Goal: Transaction & Acquisition: Purchase product/service

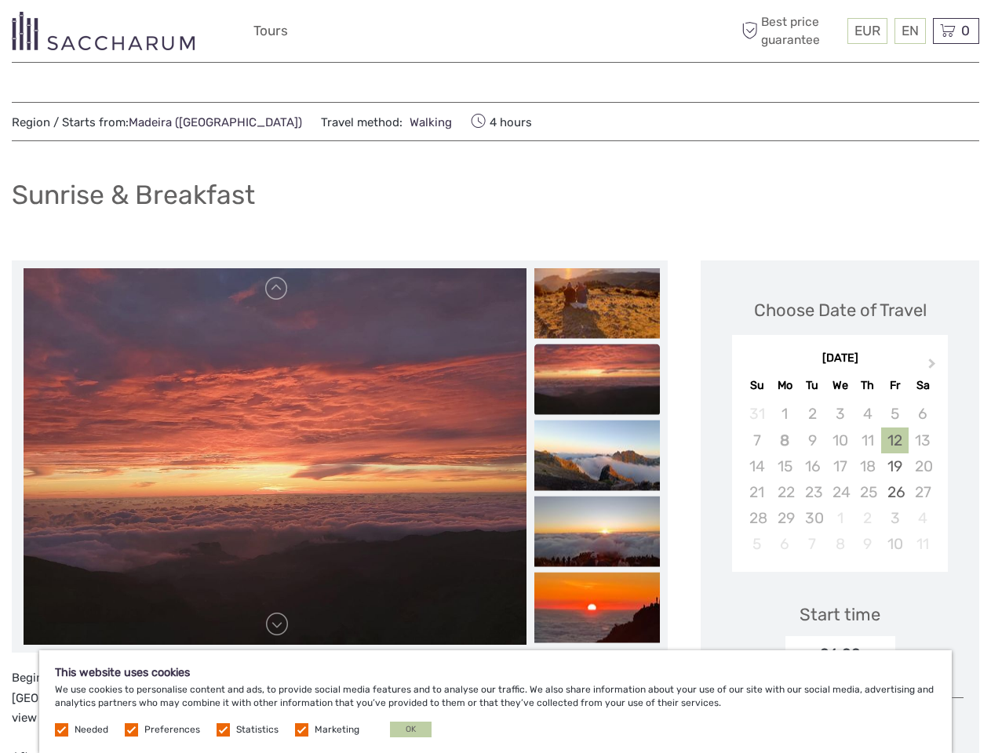
click at [495, 31] on div "EUR EUR $ £ EN English Español Deutsch Tours More Best price guarantee" at bounding box center [495, 31] width 484 height 38
click at [866, 31] on span "EUR" at bounding box center [868, 31] width 26 height 16
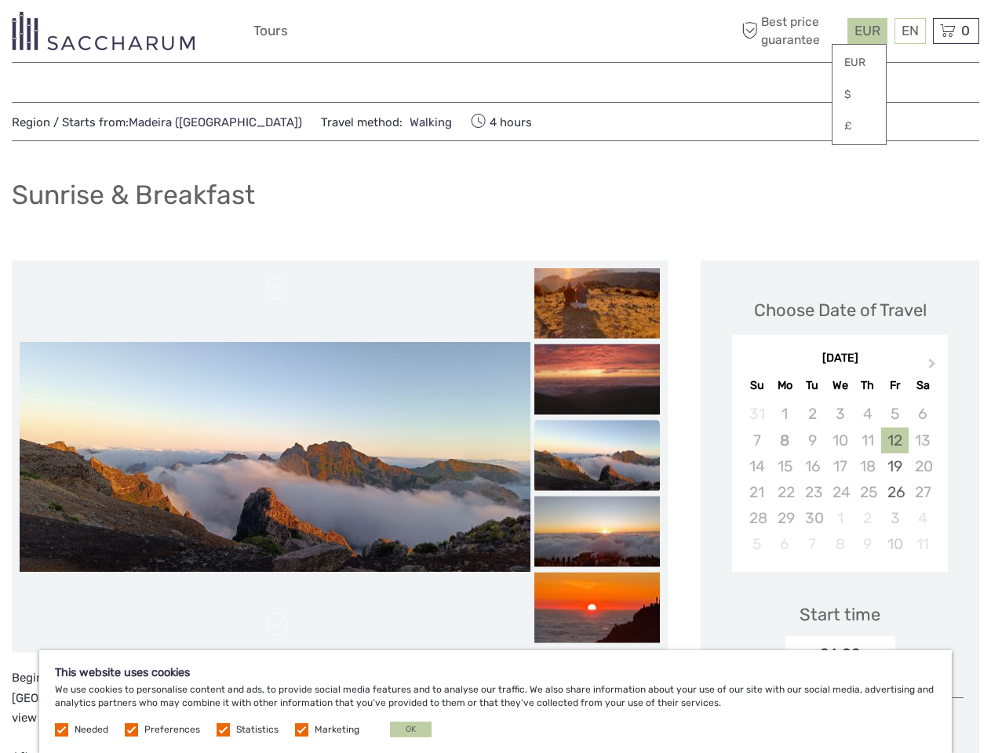
click at [910, 31] on div "EN English Español Deutsch" at bounding box center [910, 31] width 31 height 26
click at [956, 31] on div "0 Items Total €0,00 Checkout The shopping cart is empty." at bounding box center [956, 31] width 46 height 26
click at [275, 457] on img at bounding box center [275, 457] width 511 height 230
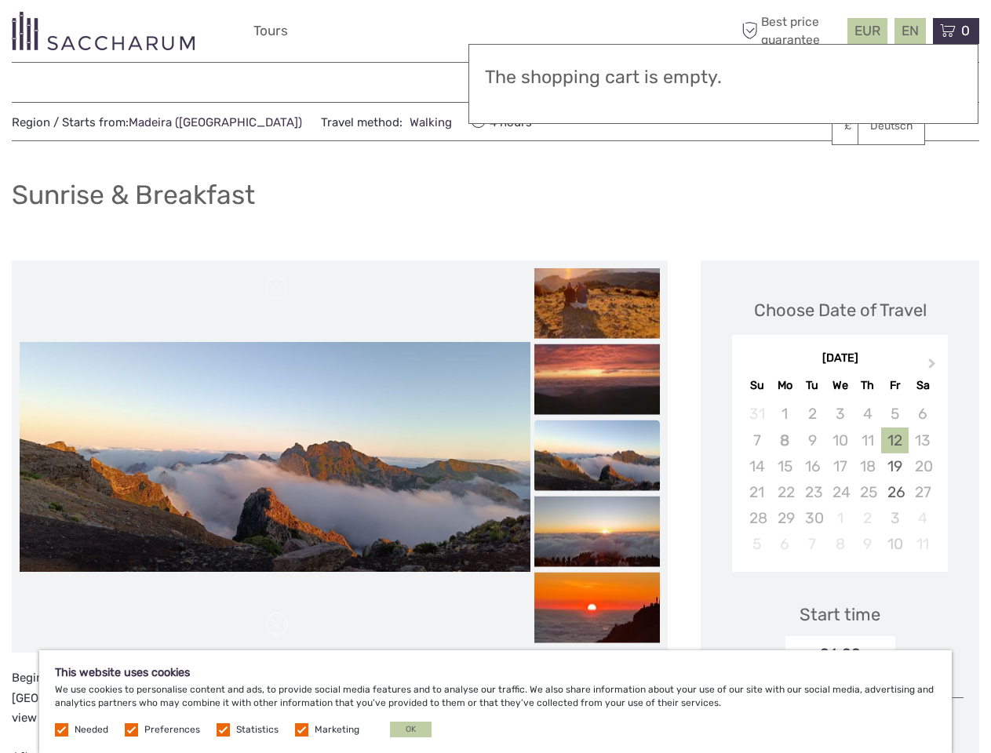
click at [277, 289] on link at bounding box center [276, 288] width 25 height 25
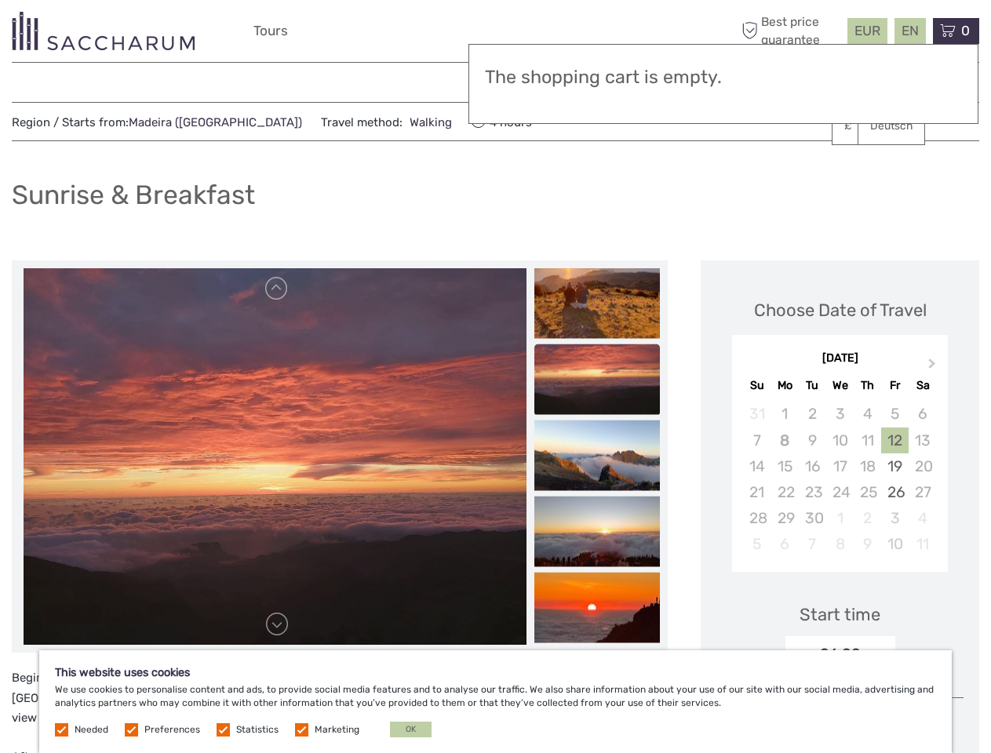
click at [277, 625] on link at bounding box center [276, 624] width 25 height 25
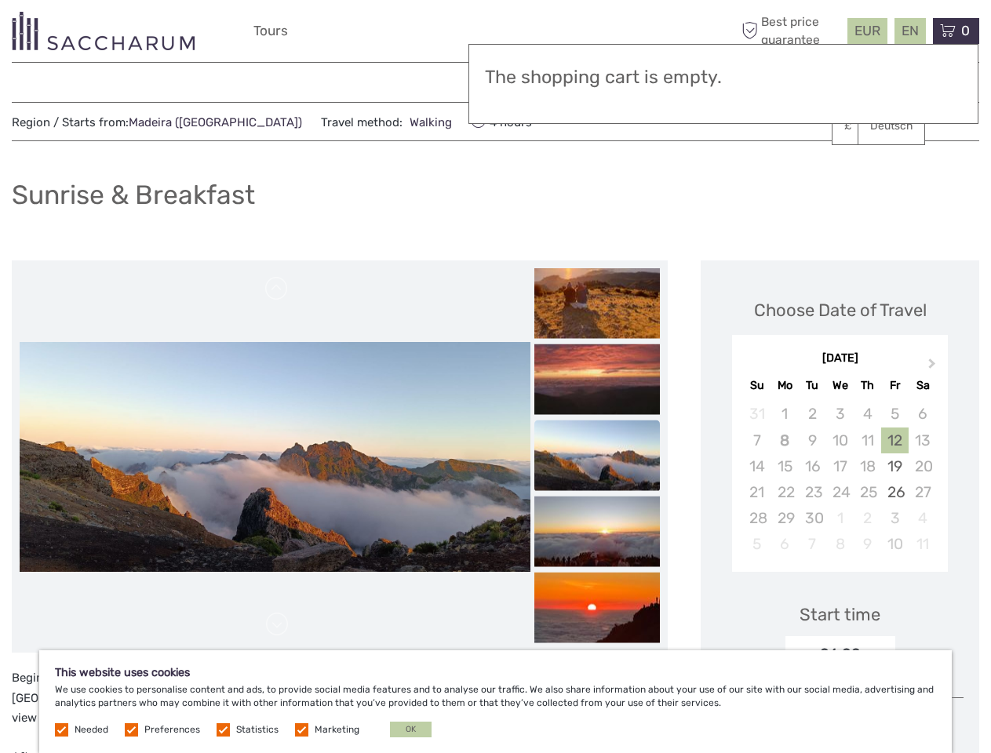
click at [597, 304] on img at bounding box center [597, 303] width 126 height 71
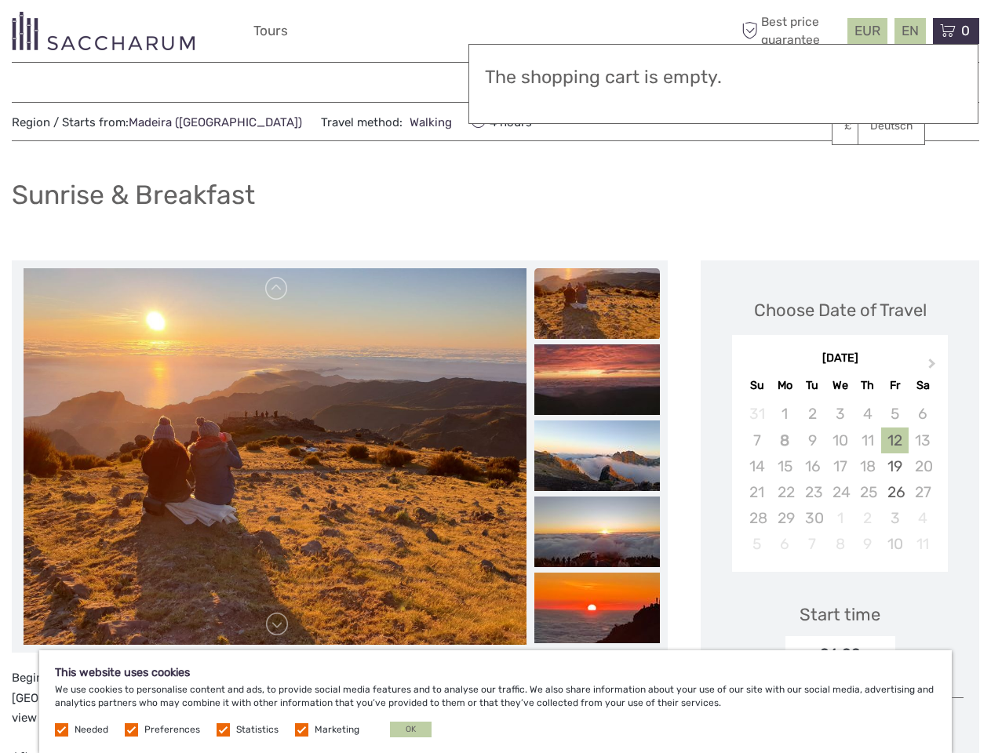
click at [597, 380] on img at bounding box center [597, 380] width 126 height 71
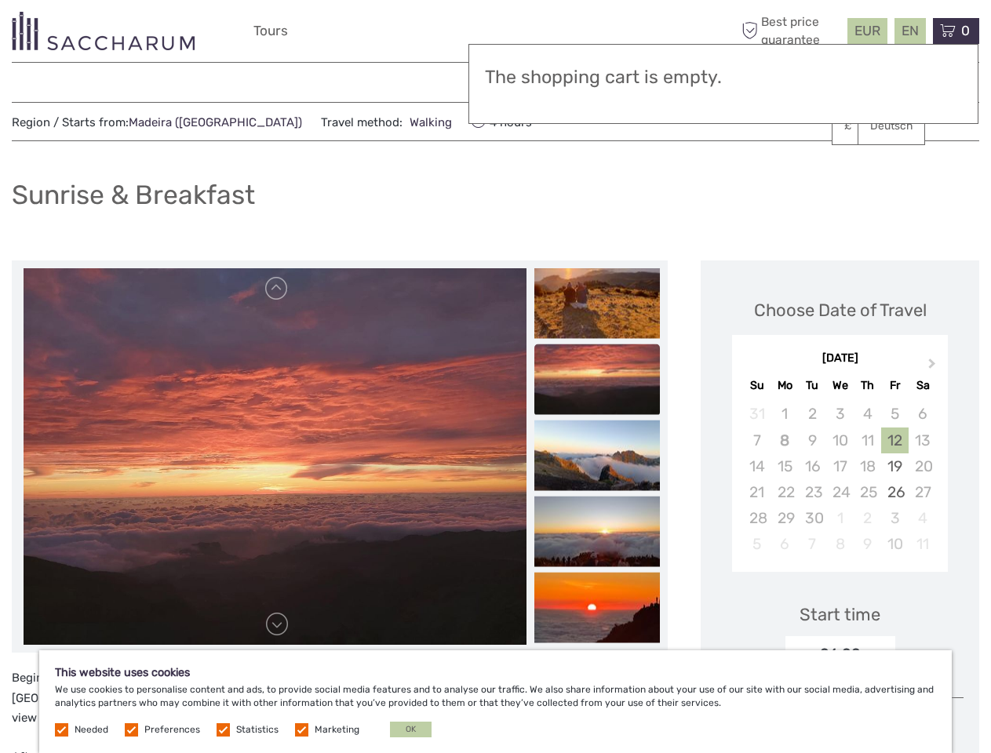
click at [597, 456] on img at bounding box center [597, 456] width 126 height 71
